Goal: Information Seeking & Learning: Learn about a topic

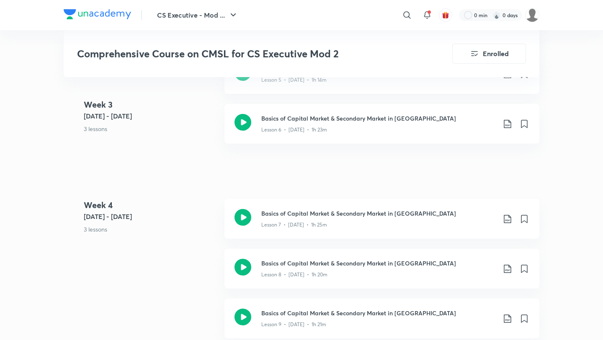
scroll to position [826, 0]
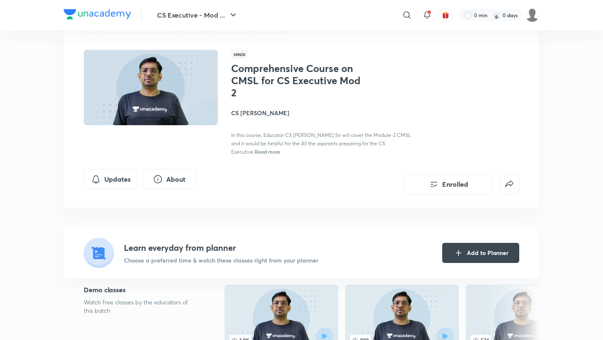
scroll to position [63, 0]
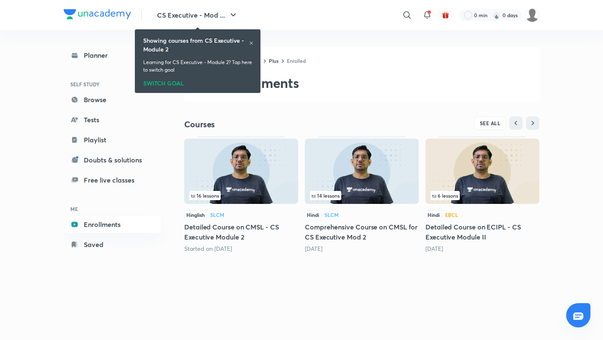
click at [505, 169] on img at bounding box center [482, 171] width 114 height 65
